Goal: Task Accomplishment & Management: Use online tool/utility

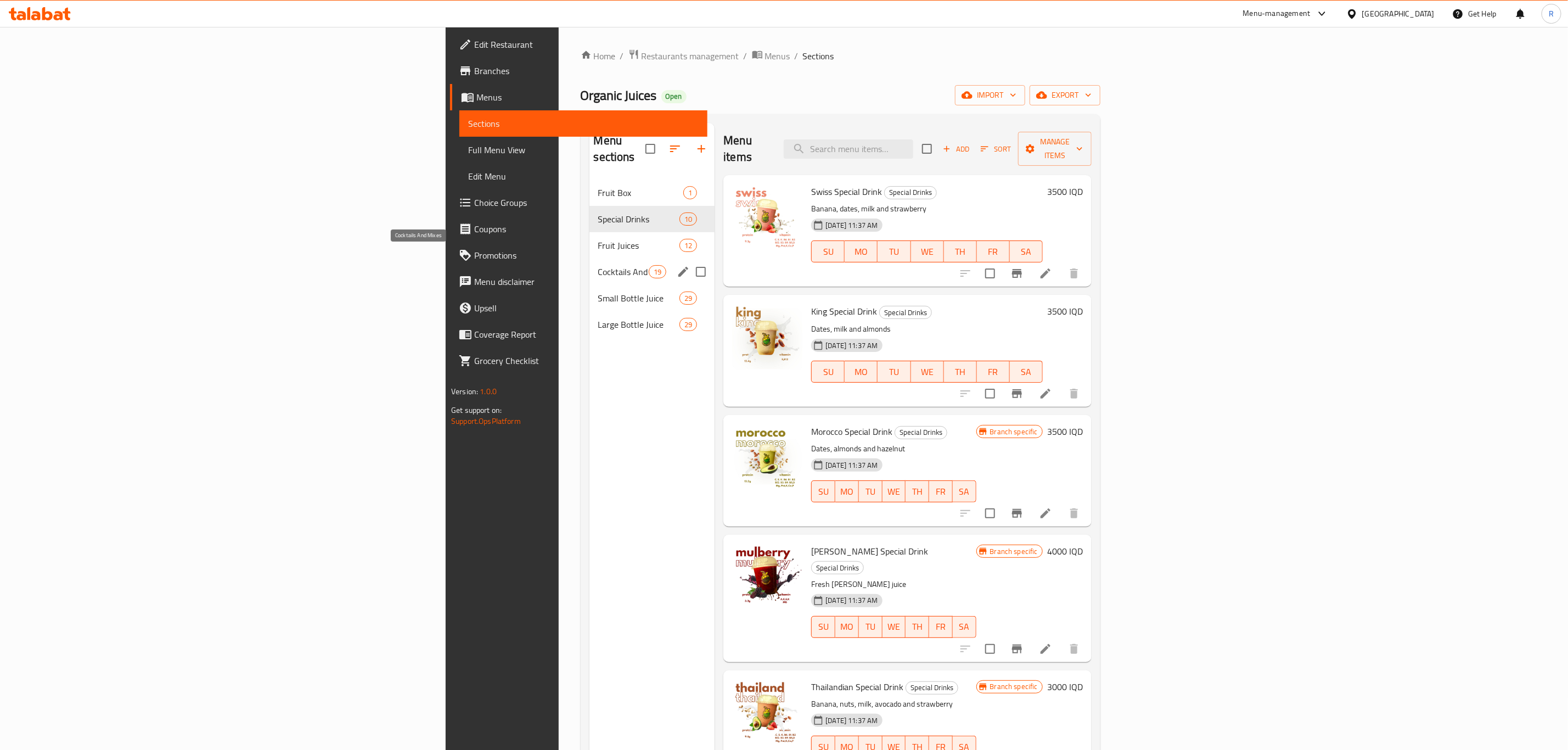
click at [598, 265] on span "Cocktails And Mixes" at bounding box center [624, 272] width 51 height 13
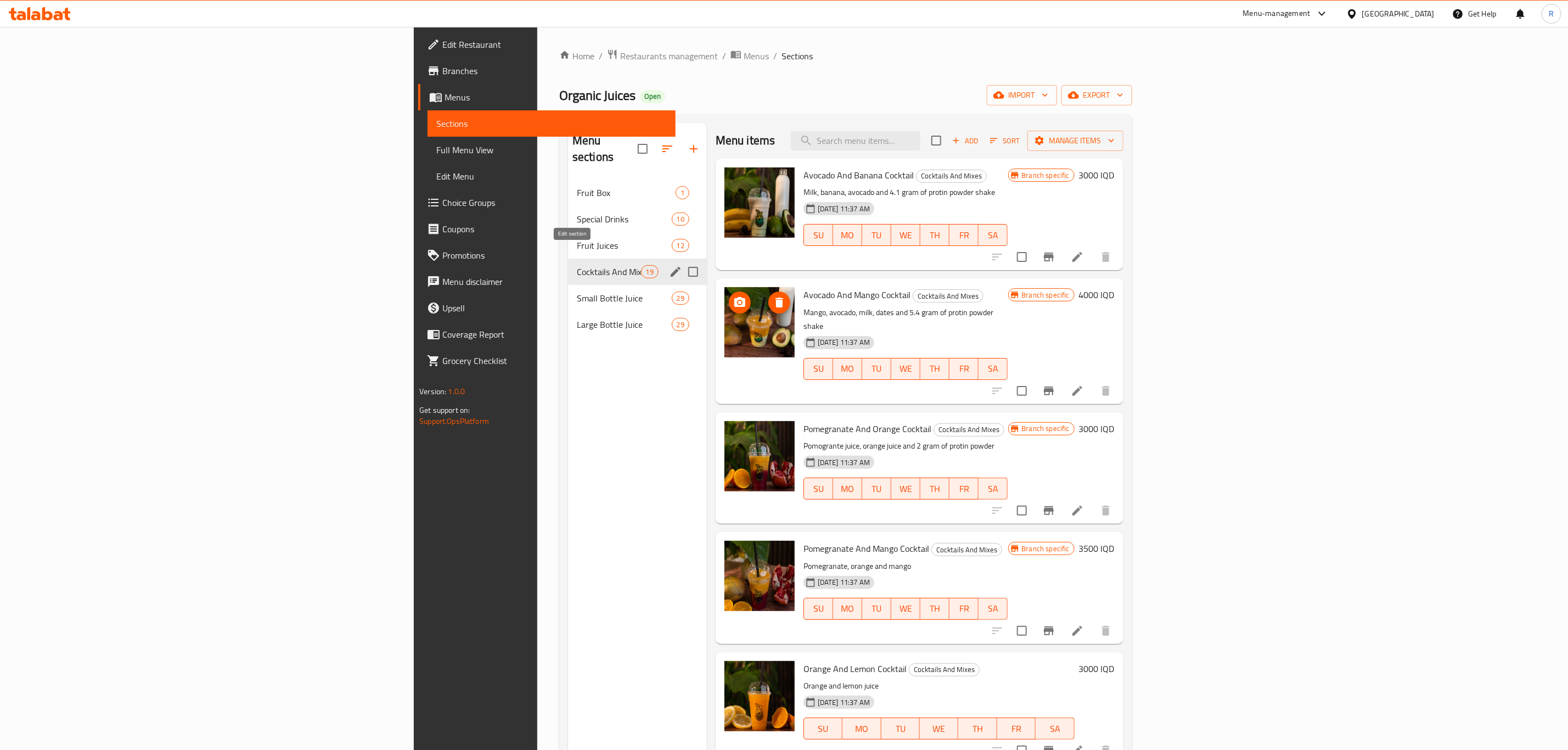
click at [669, 265] on icon "edit" at bounding box center [675, 272] width 13 height 13
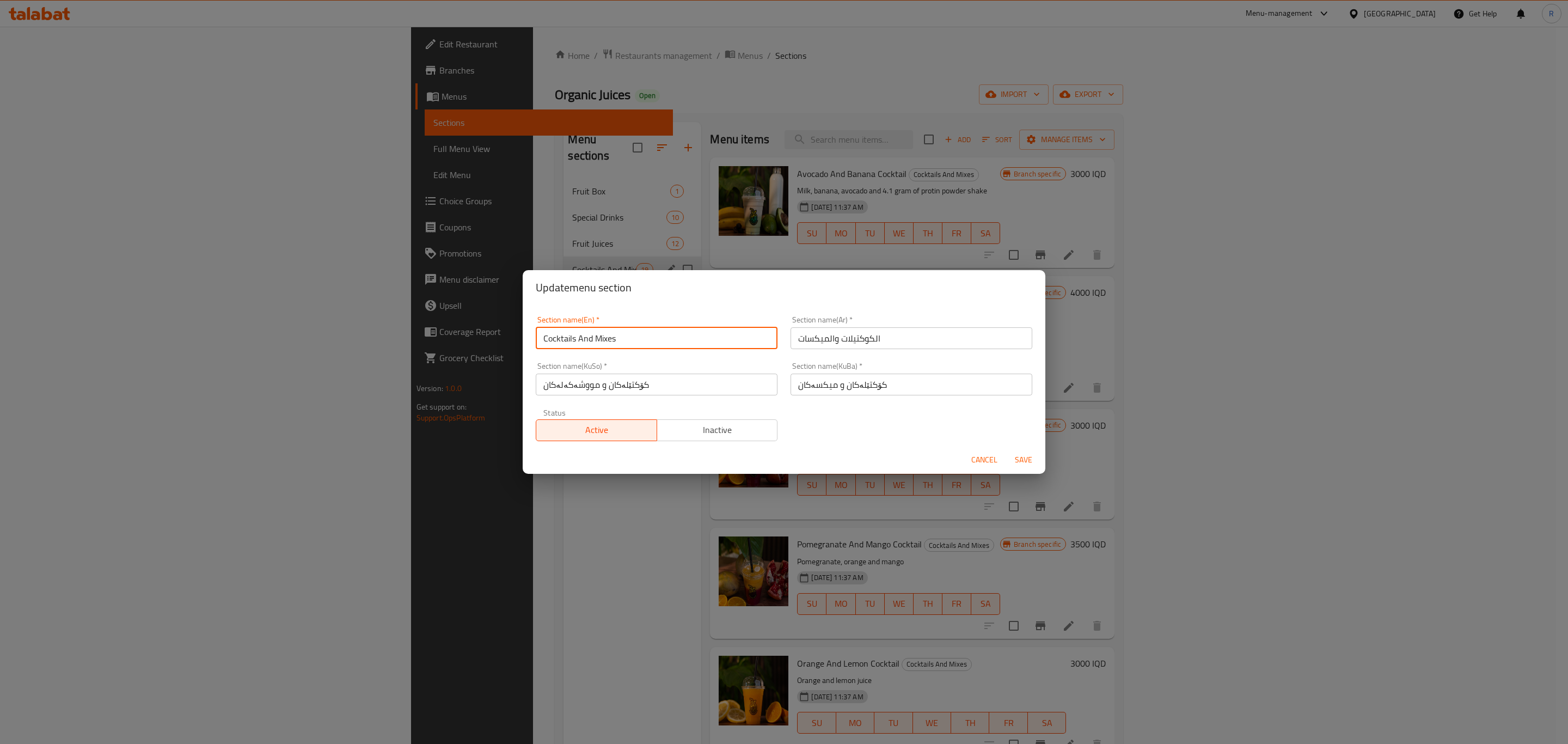
drag, startPoint x: 639, startPoint y: 337, endPoint x: 525, endPoint y: 342, distance: 114.1
click at [525, 342] on div "Section name(En)   * Cocktails And Mixes Section name(En) * Section name(Ar)   …" at bounding box center [784, 375] width 523 height 141
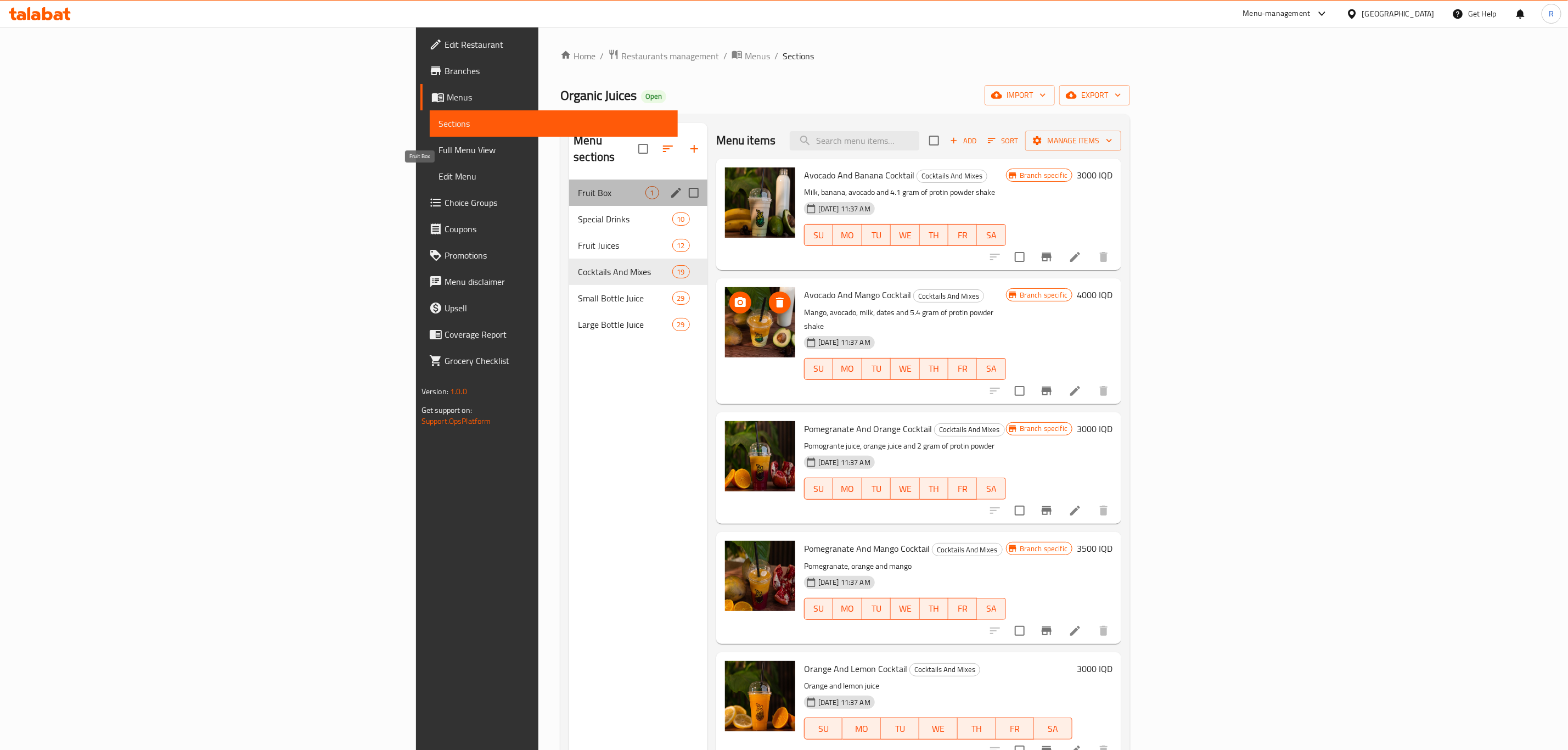
drag, startPoint x: 373, startPoint y: 174, endPoint x: 496, endPoint y: 188, distance: 123.8
click at [578, 186] on span "Fruit Box" at bounding box center [611, 193] width 67 height 13
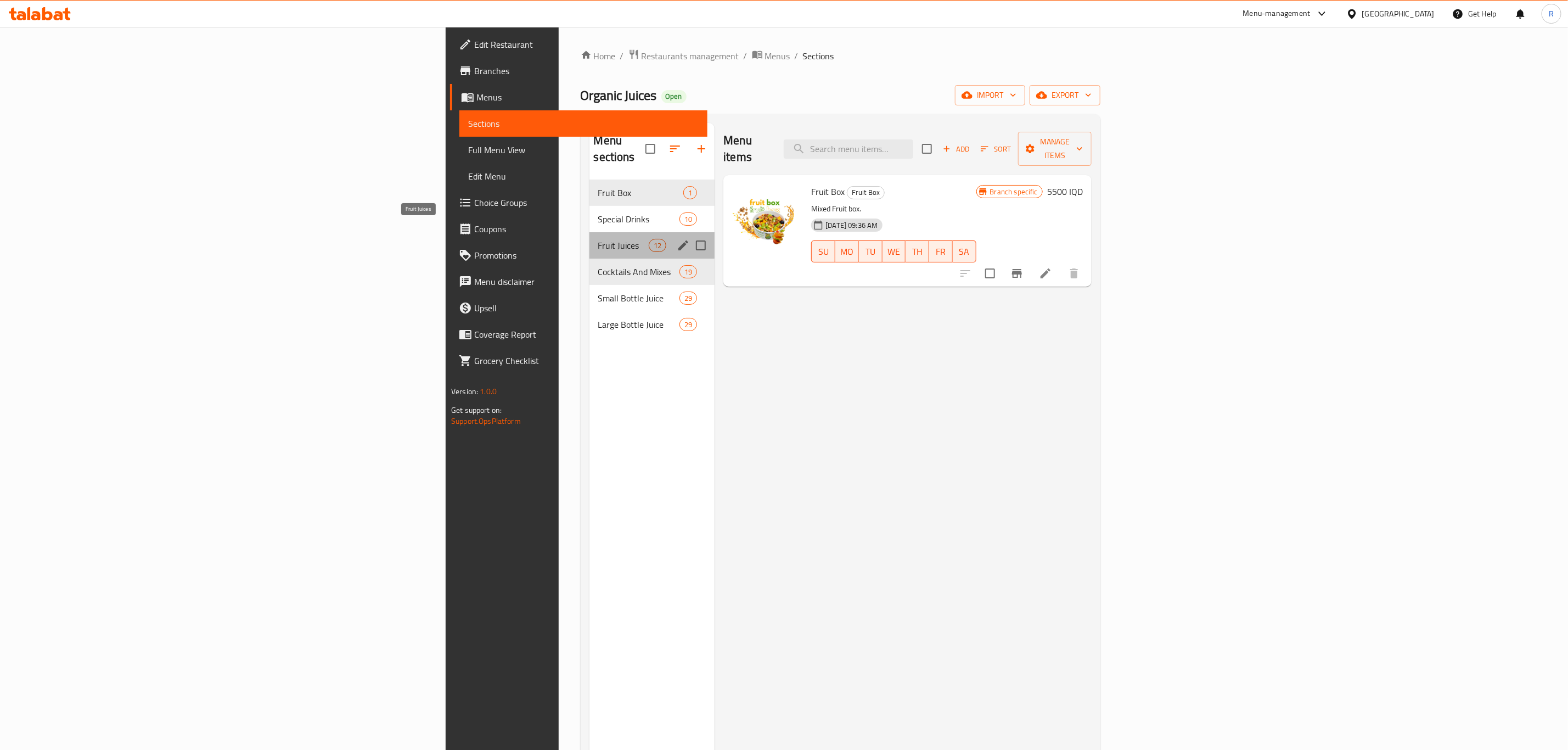
click at [598, 238] on span "Fruit Juices" at bounding box center [624, 245] width 51 height 13
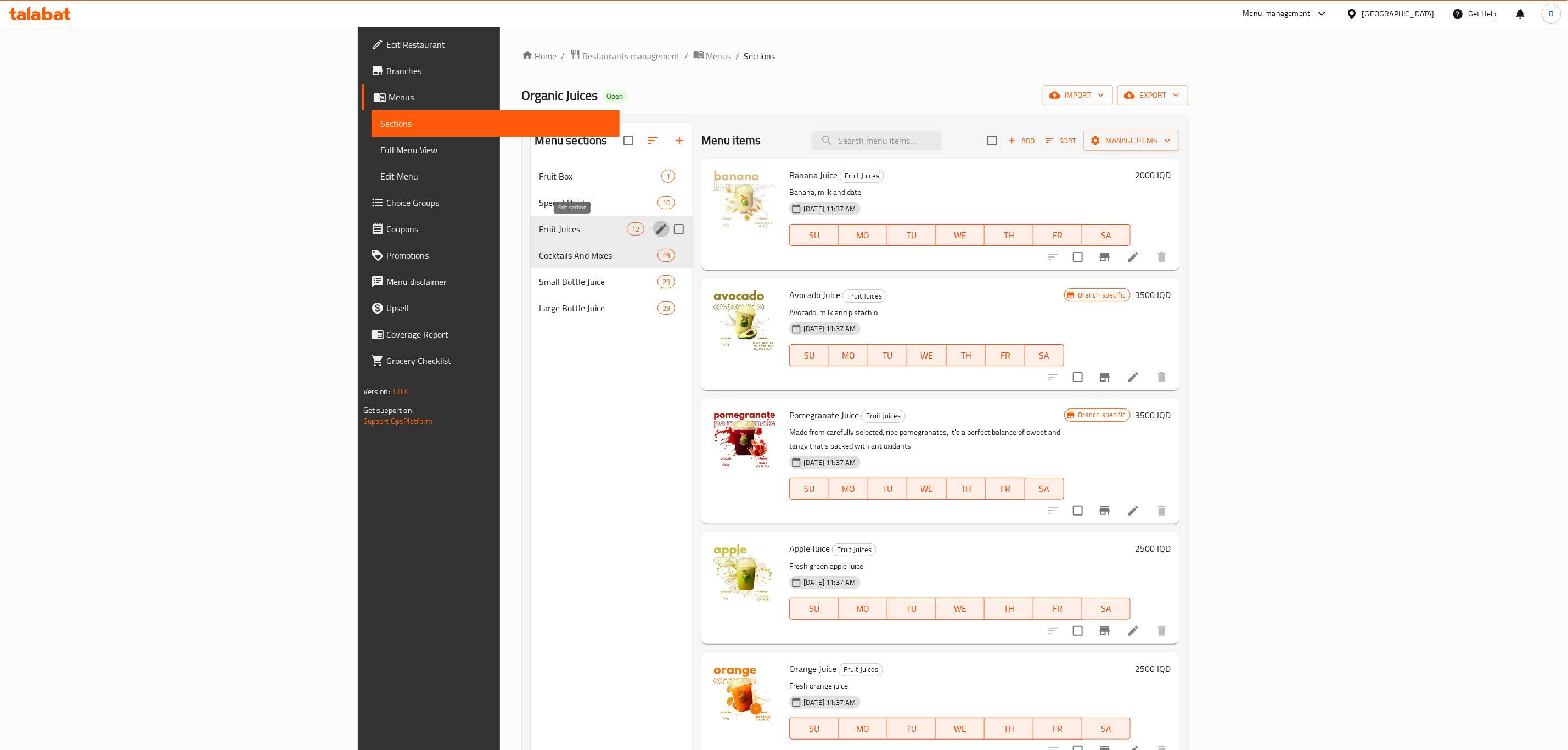
click at [656, 226] on icon "edit" at bounding box center [661, 229] width 10 height 10
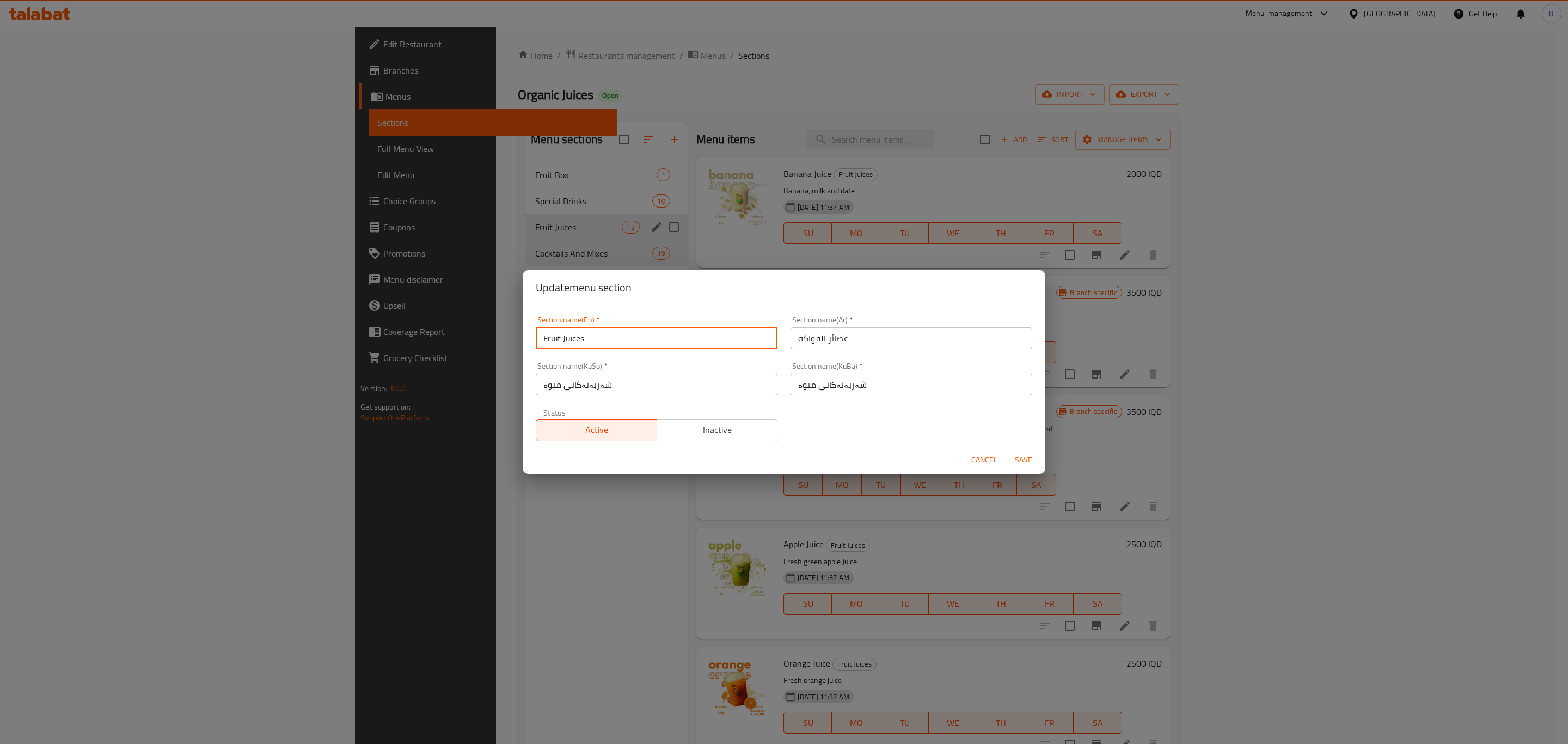
drag, startPoint x: 587, startPoint y: 339, endPoint x: 525, endPoint y: 342, distance: 62.1
click at [525, 342] on div "Section name(En)   * Fruit Juices Section name(En) * Section name(Ar)   * عصائر…" at bounding box center [784, 375] width 523 height 141
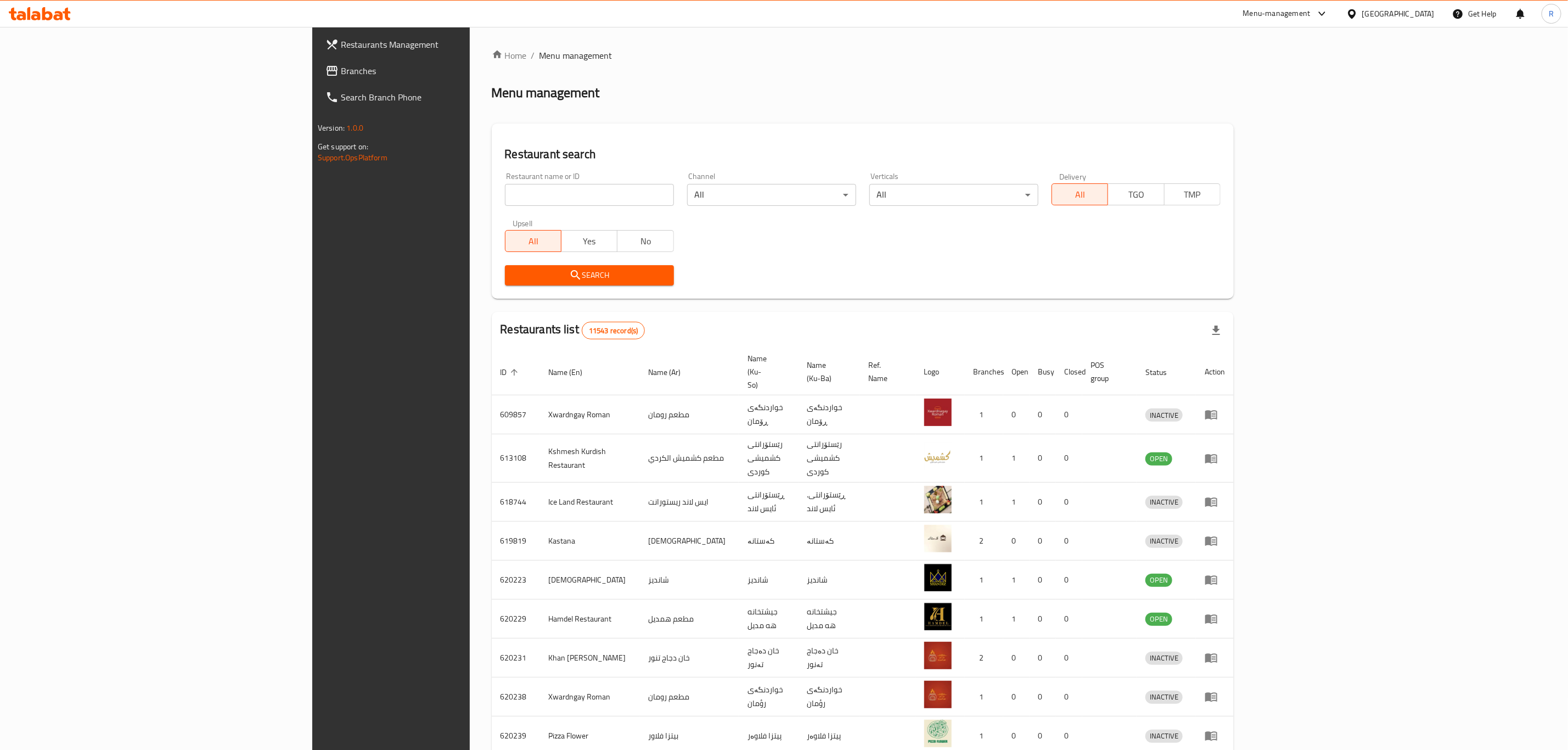
drag, startPoint x: 0, startPoint y: 0, endPoint x: 394, endPoint y: 190, distance: 437.4
click at [505, 190] on input "search" at bounding box center [590, 195] width 169 height 22
type input "hosta b"
click at [505, 267] on button "Search" at bounding box center [590, 275] width 169 height 20
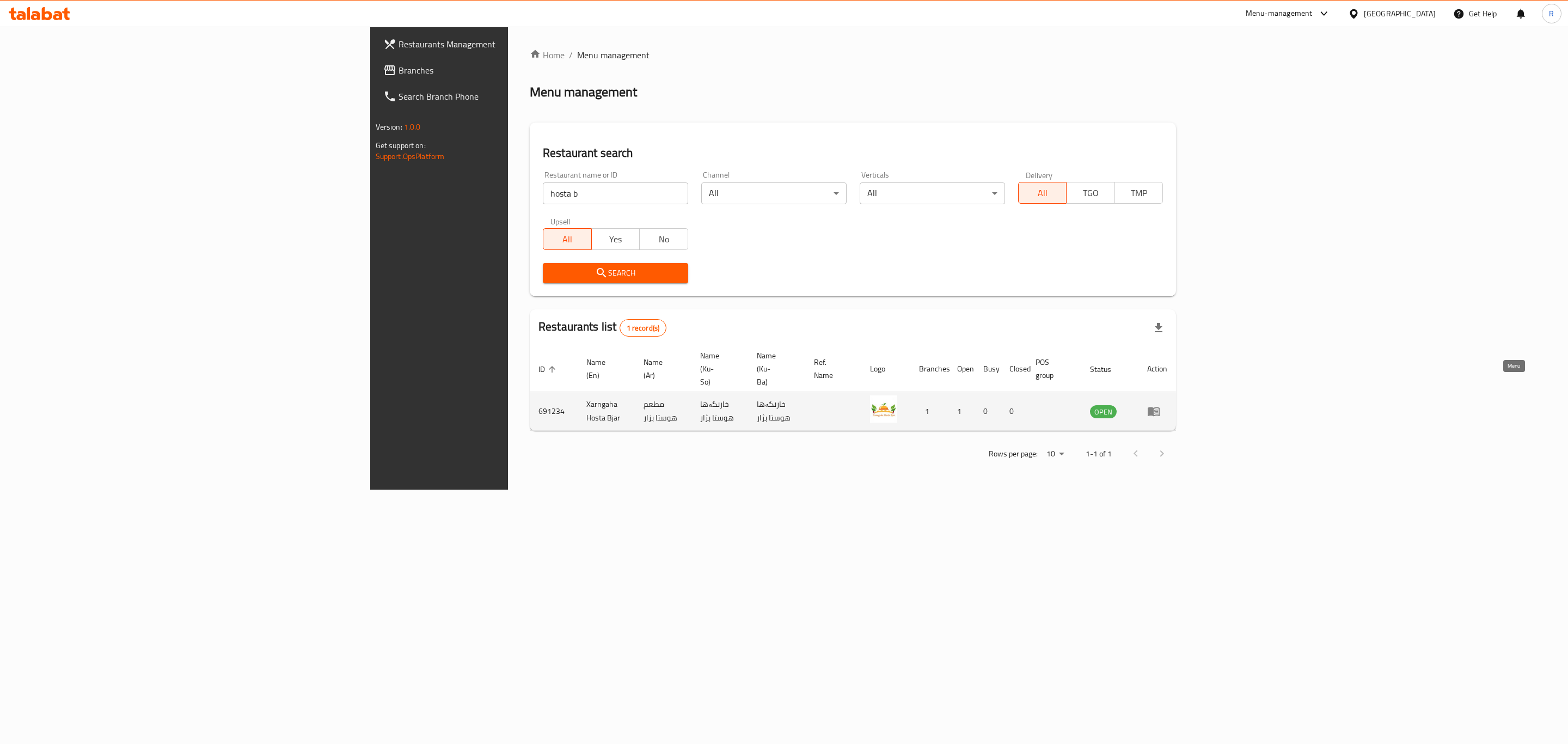
click at [1160, 407] on icon "enhanced table" at bounding box center [1154, 412] width 12 height 9
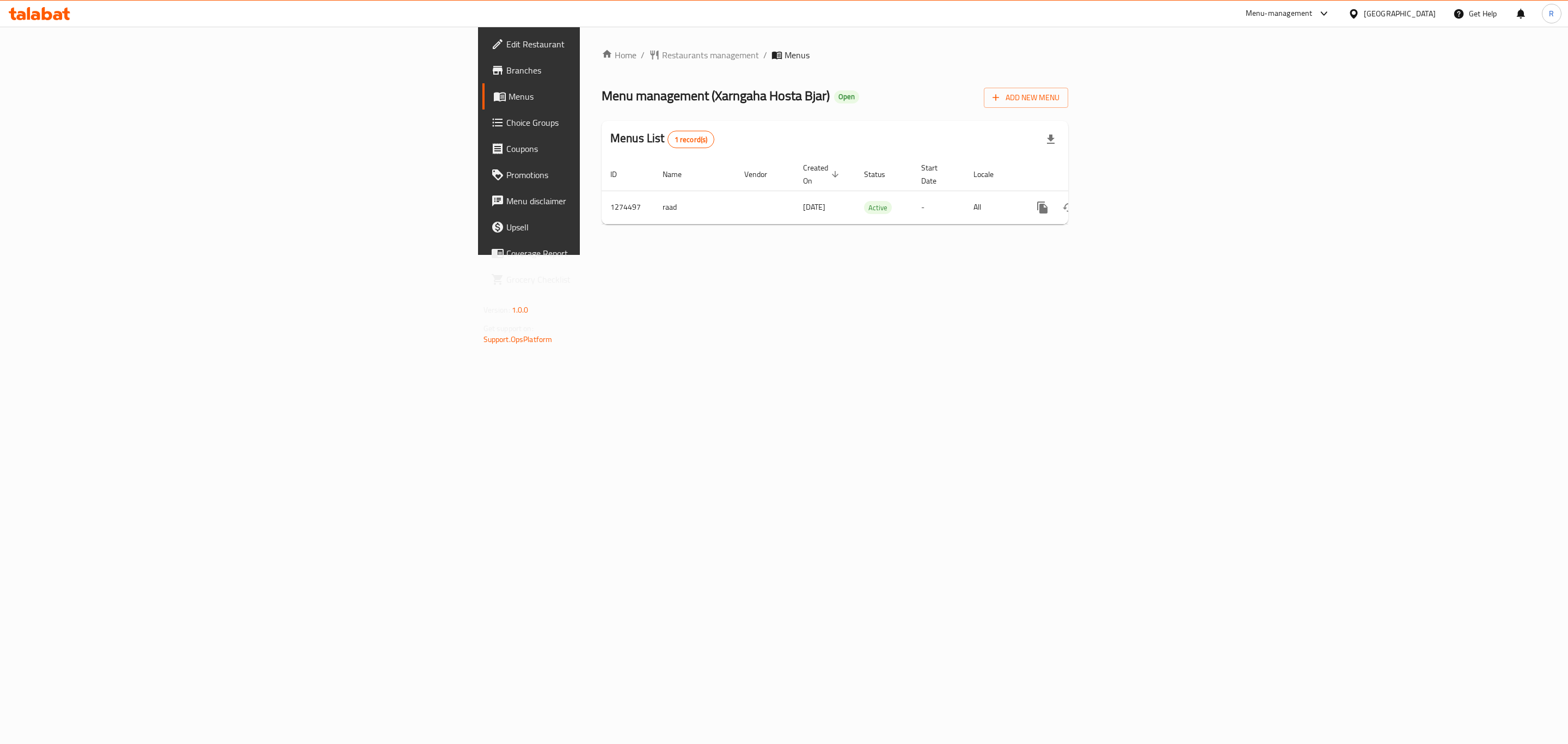
click at [51, 18] on icon at bounding box center [47, 13] width 10 height 13
